Goal: Transaction & Acquisition: Book appointment/travel/reservation

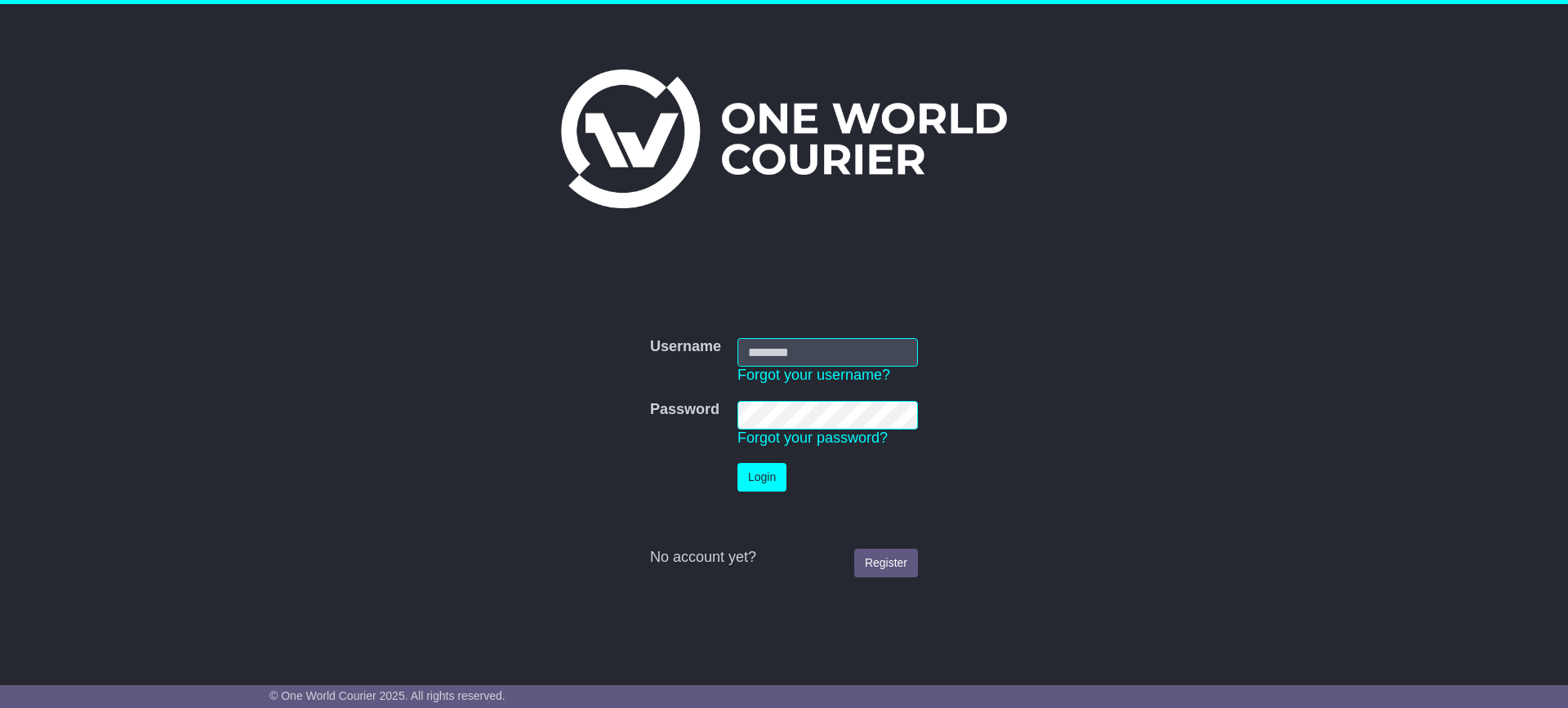
drag, startPoint x: 0, startPoint y: 0, endPoint x: 756, endPoint y: 355, distance: 835.2
click at [756, 355] on input "Username" at bounding box center [828, 353] width 180 height 29
type input "**********"
click at [738, 464] on button "Login" at bounding box center [762, 478] width 49 height 29
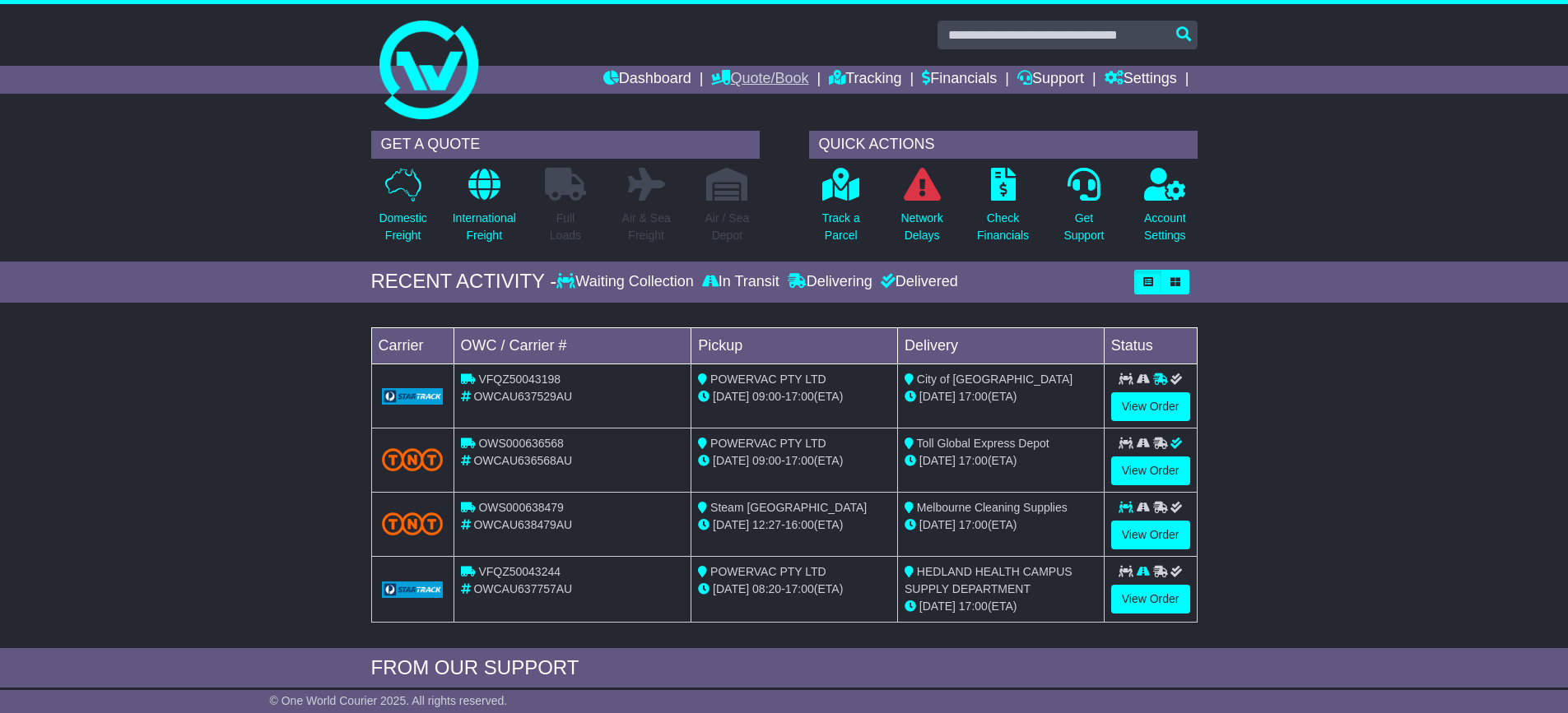
click at [766, 76] on link "Quote/Book" at bounding box center [759, 79] width 97 height 28
click at [757, 101] on link "Domestic" at bounding box center [777, 108] width 130 height 18
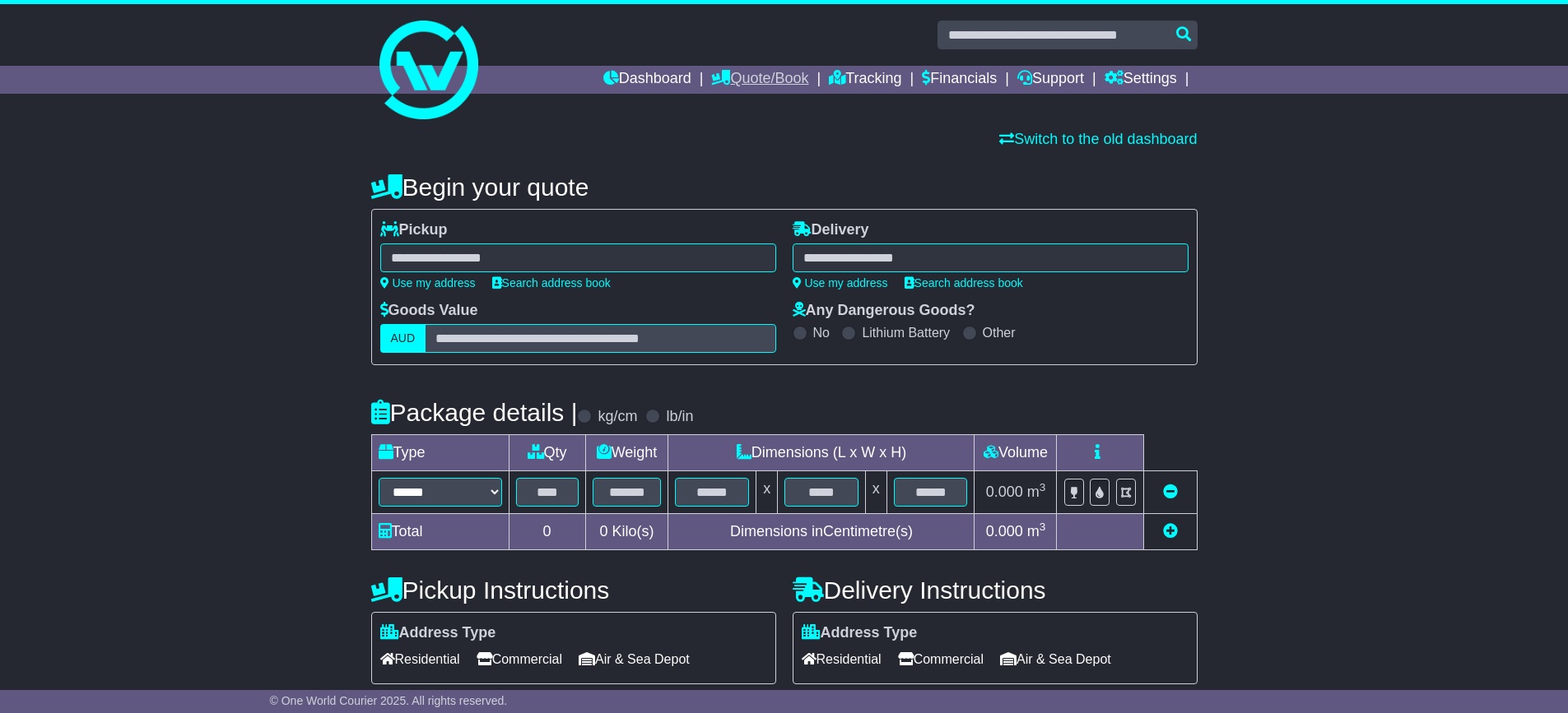
click at [772, 77] on link "Quote/Book" at bounding box center [759, 79] width 97 height 28
click at [739, 140] on link "Saved Quotes" at bounding box center [777, 144] width 130 height 18
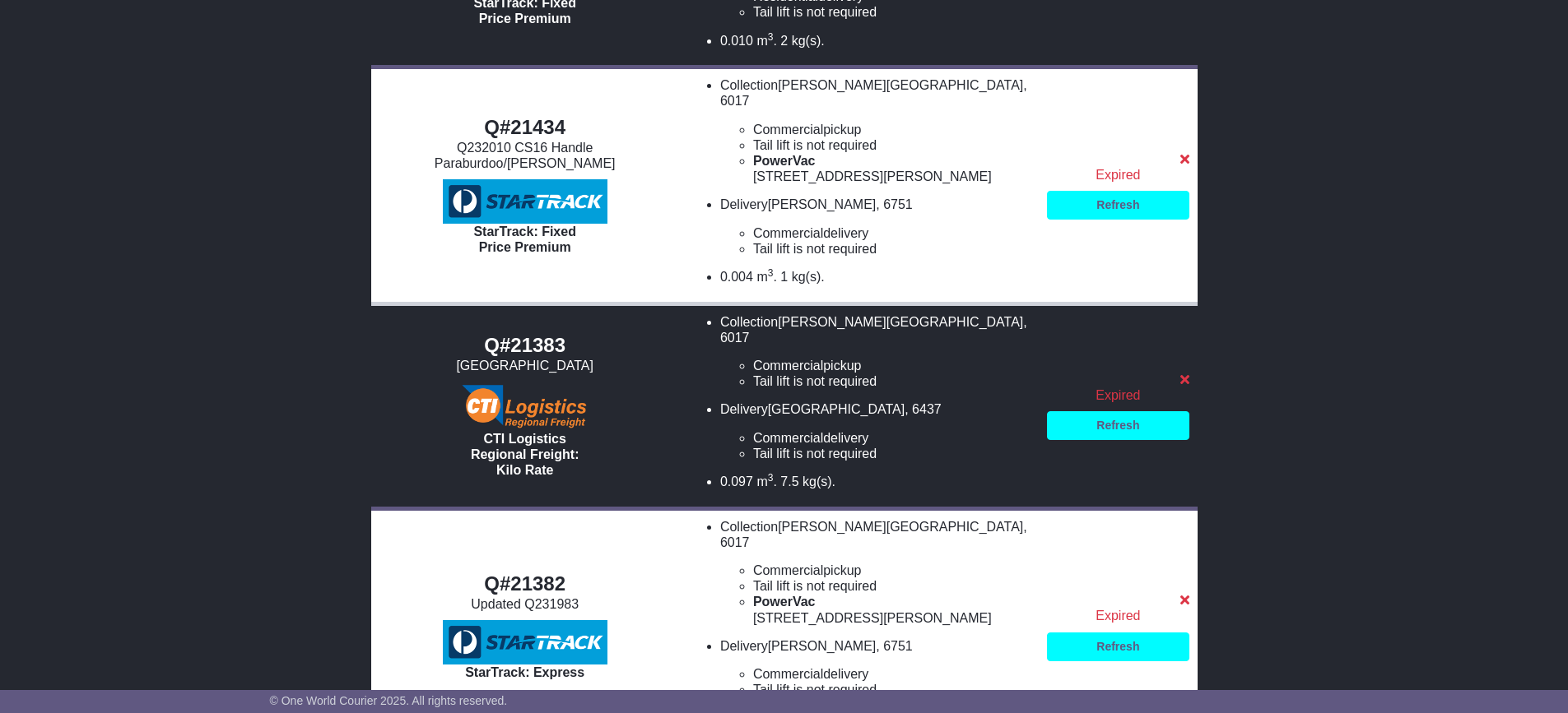
scroll to position [1411, 0]
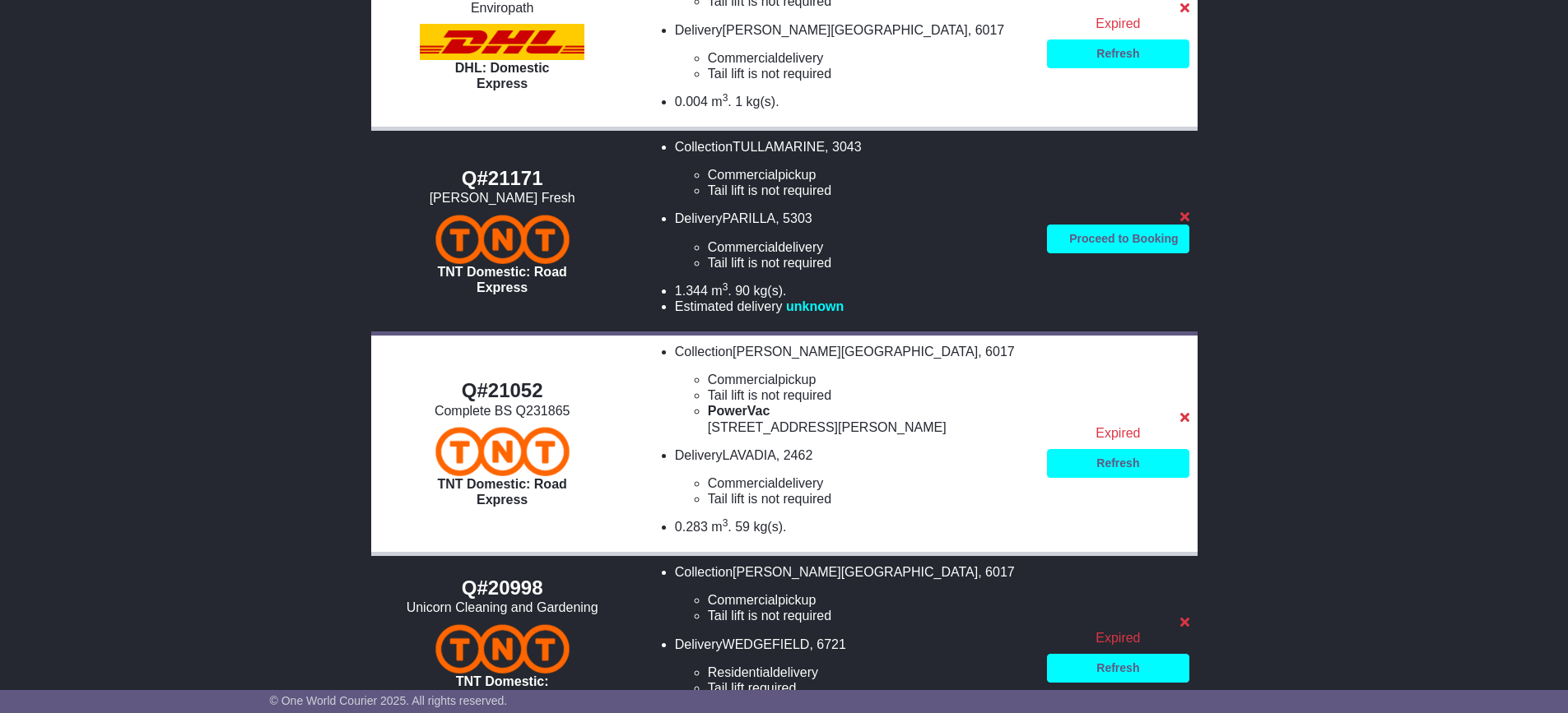
scroll to position [987, 0]
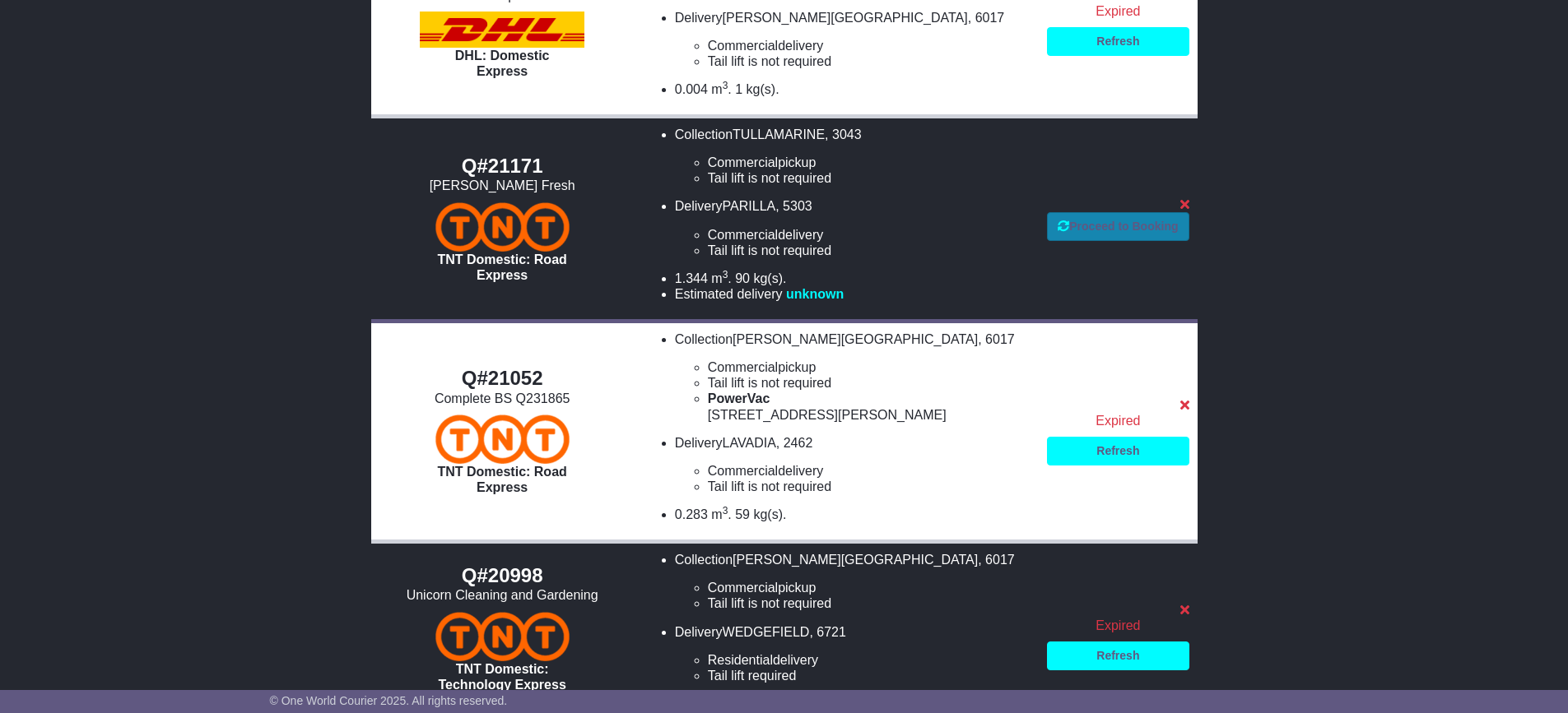
click at [1064, 219] on link "Proceed to Booking" at bounding box center [1117, 227] width 142 height 29
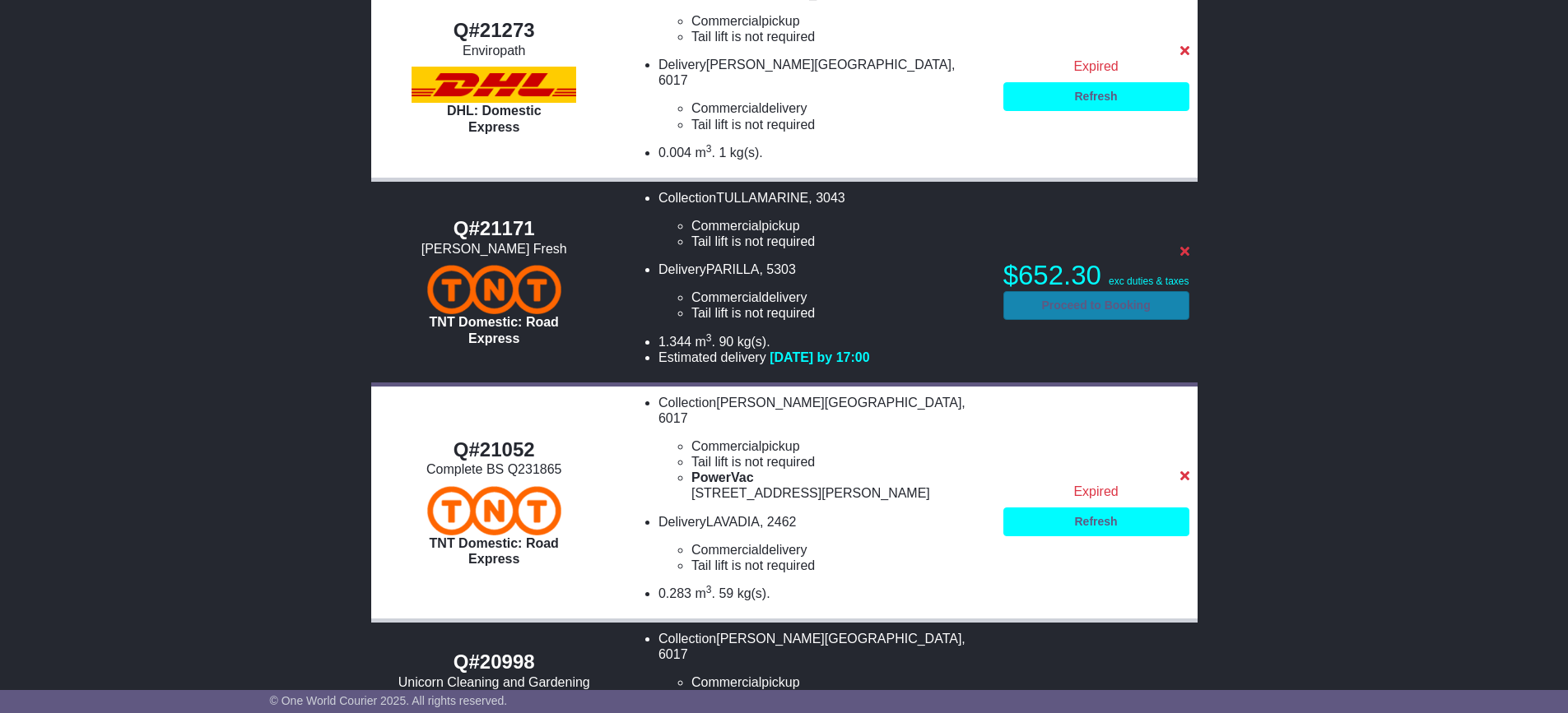
click at [1053, 292] on link "Proceed to Booking" at bounding box center [1096, 306] width 186 height 29
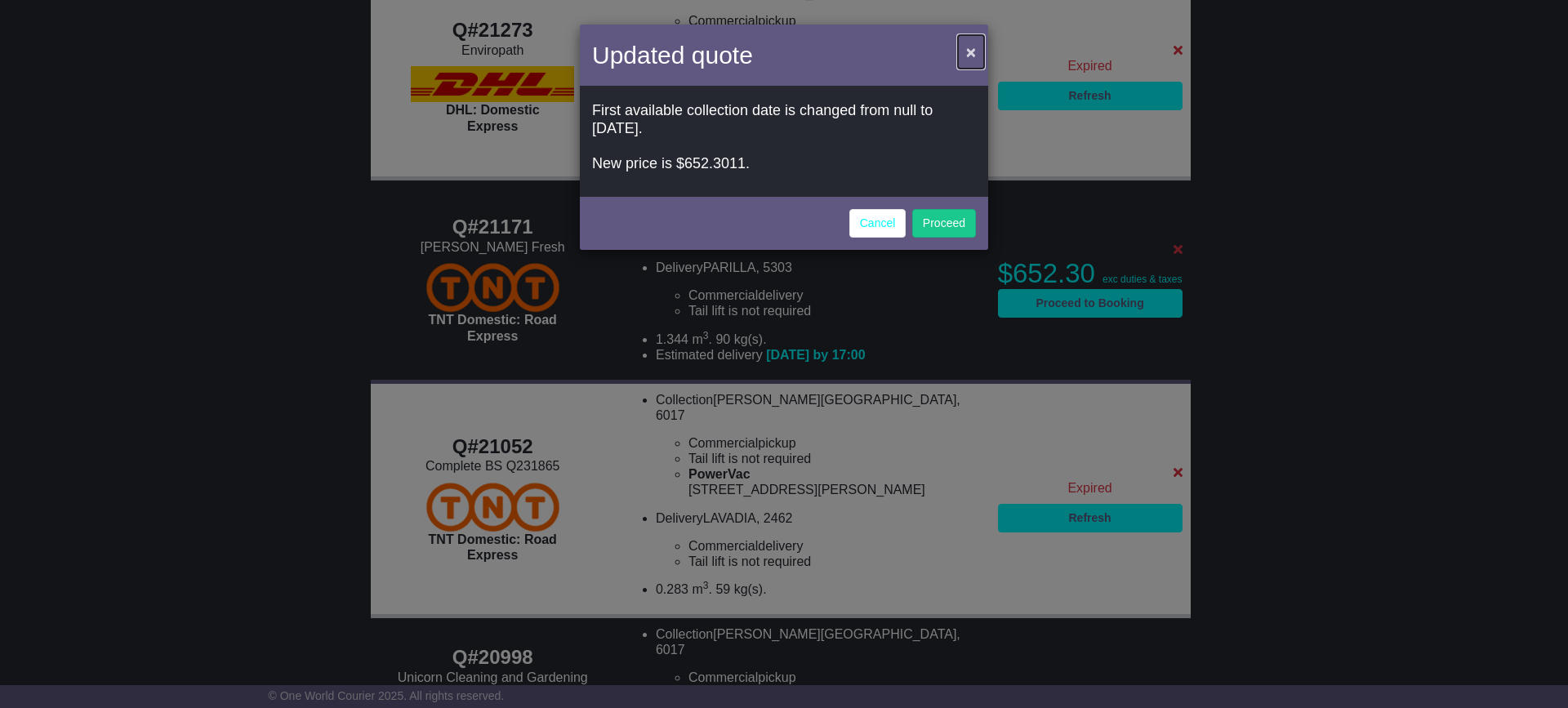
click at [974, 51] on button "×" at bounding box center [971, 51] width 26 height 33
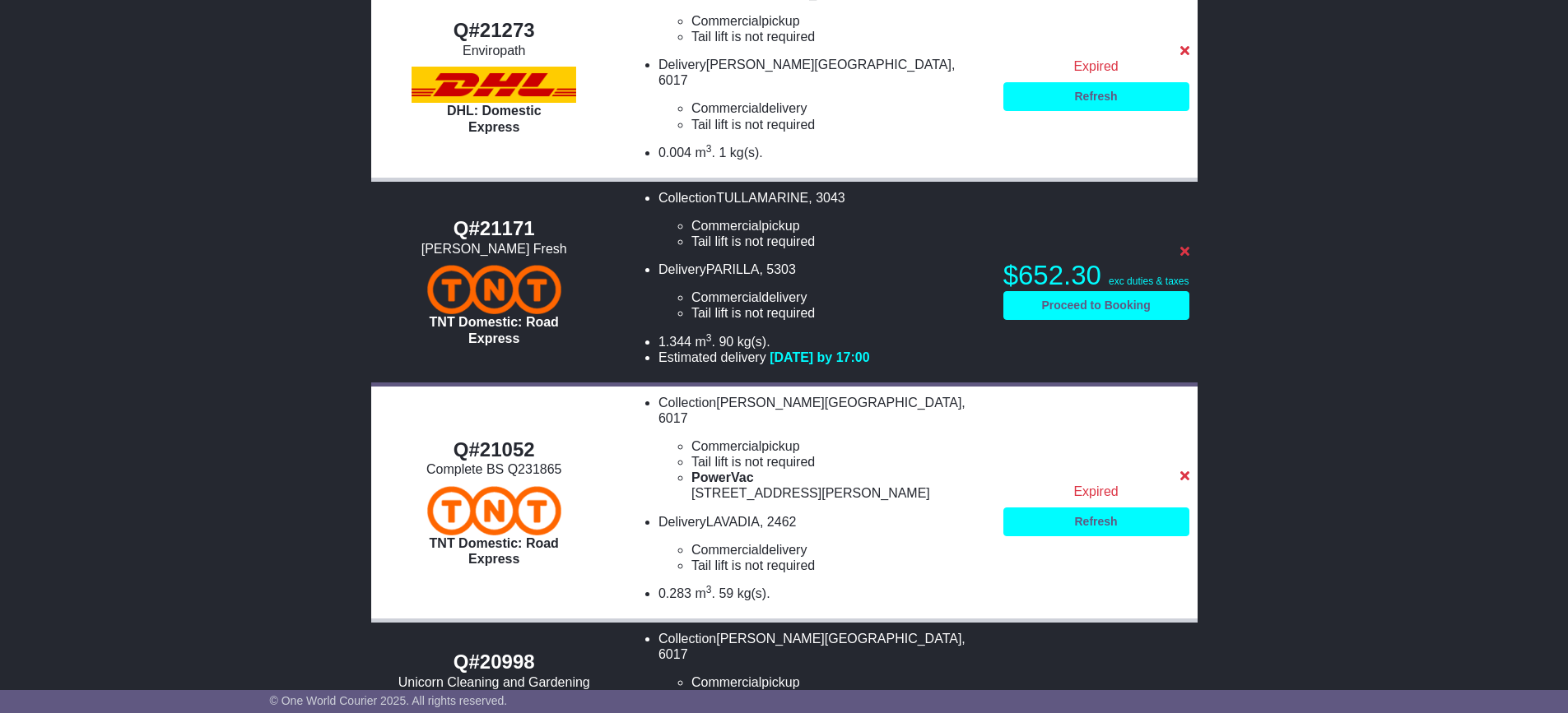
click at [759, 197] on ul "Collection TULLAMARINE , 3043 Commercial pickup Tail lift is not required Tail …" at bounding box center [807, 278] width 362 height 176
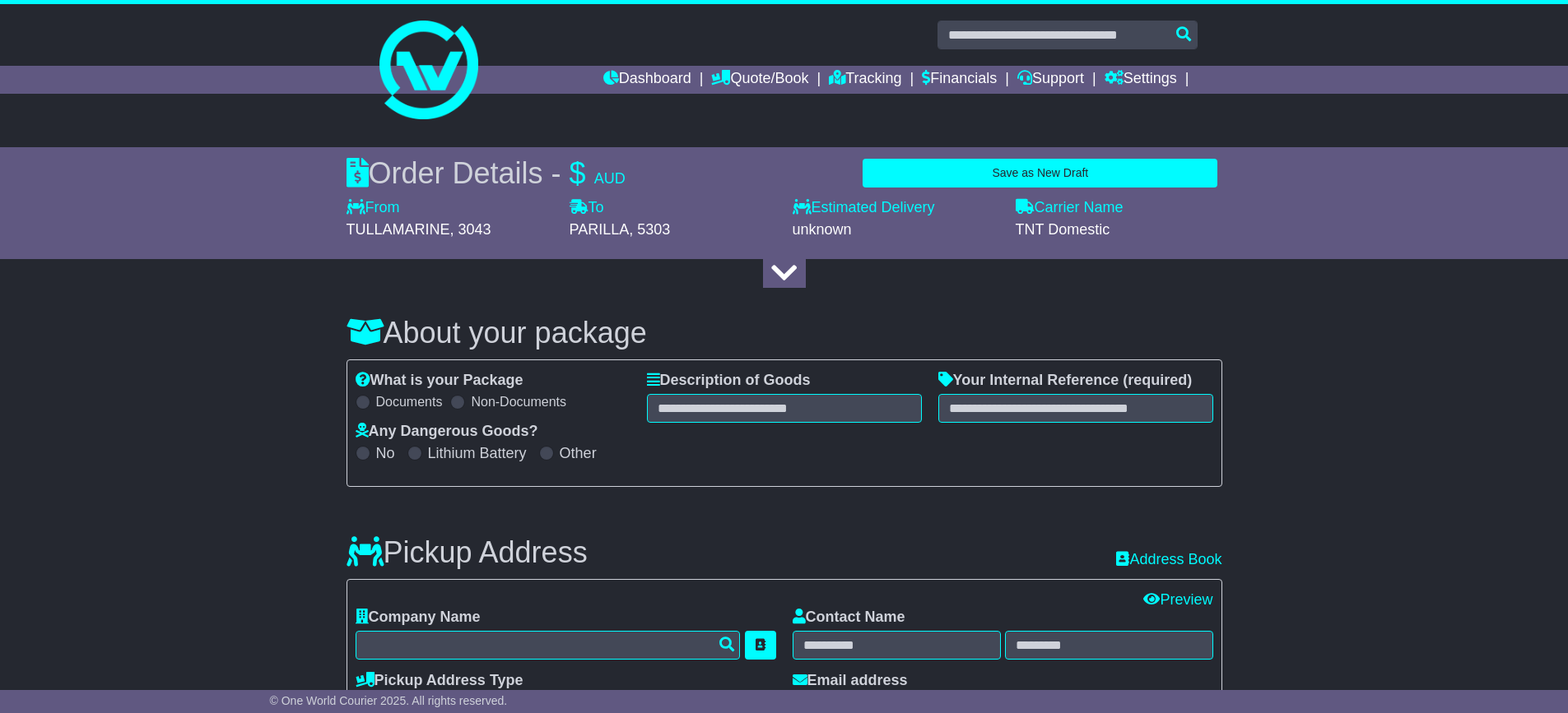
select select "****"
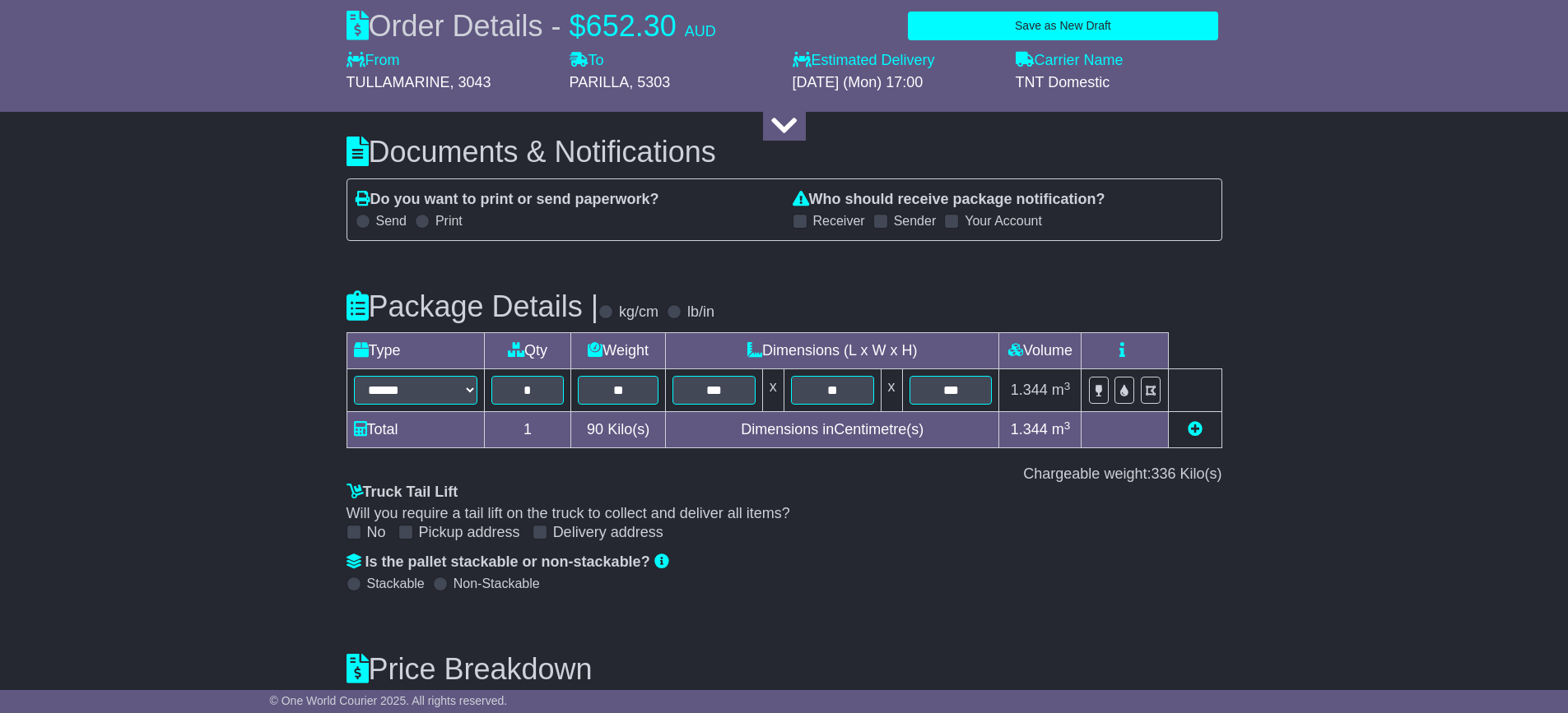
scroll to position [1810, 0]
